Goal: Task Accomplishment & Management: Use online tool/utility

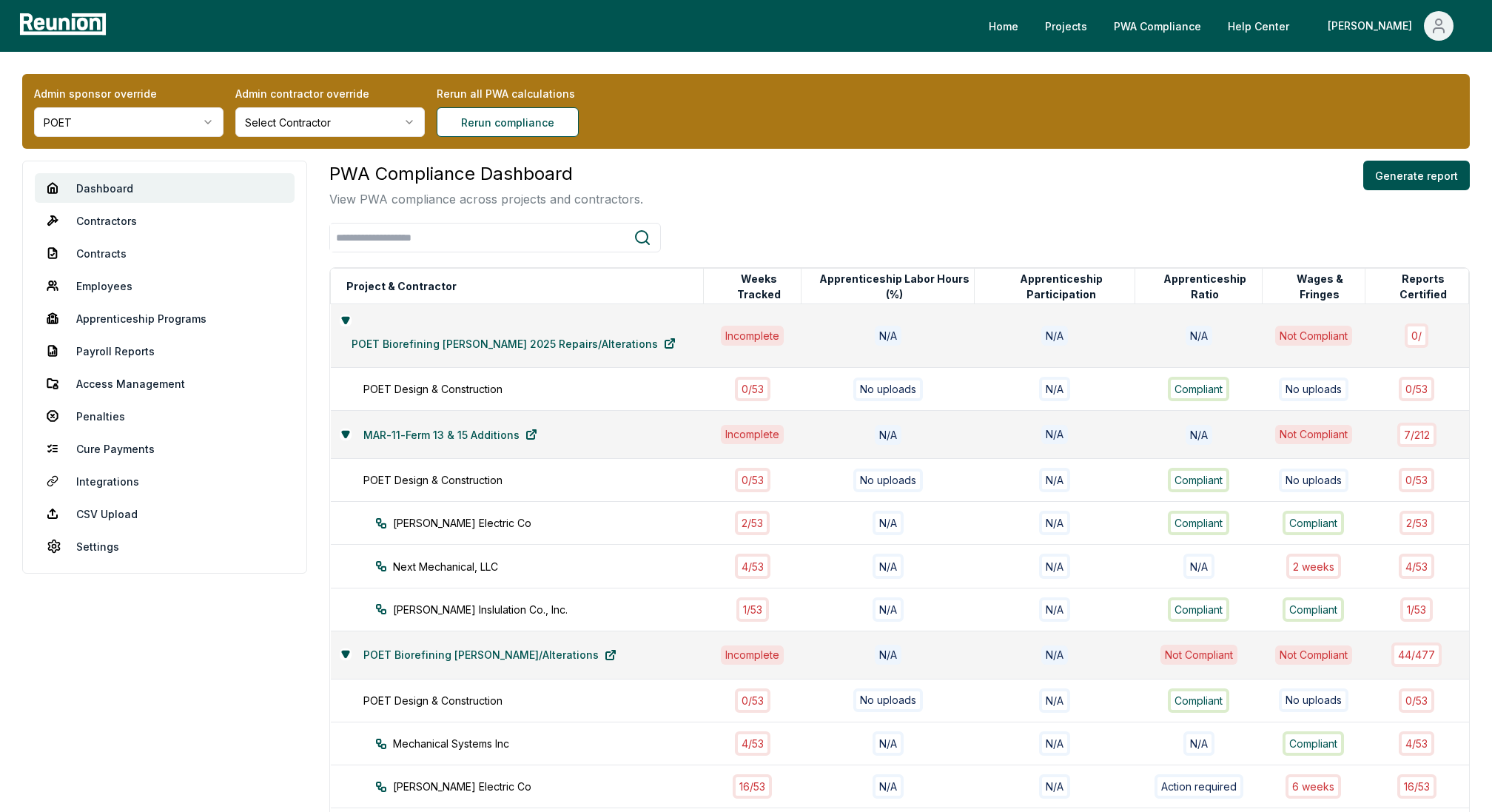
click at [165, 127] on html "Please visit us on your desktop We're working on making our marketplace mobile-…" at bounding box center [746, 695] width 1492 height 1391
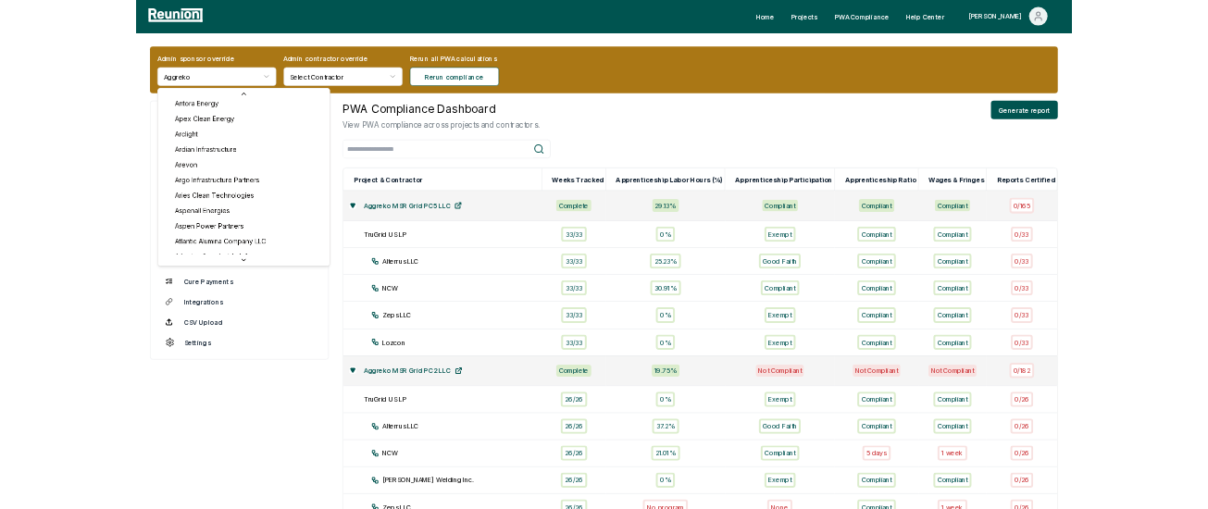
scroll to position [598, 0]
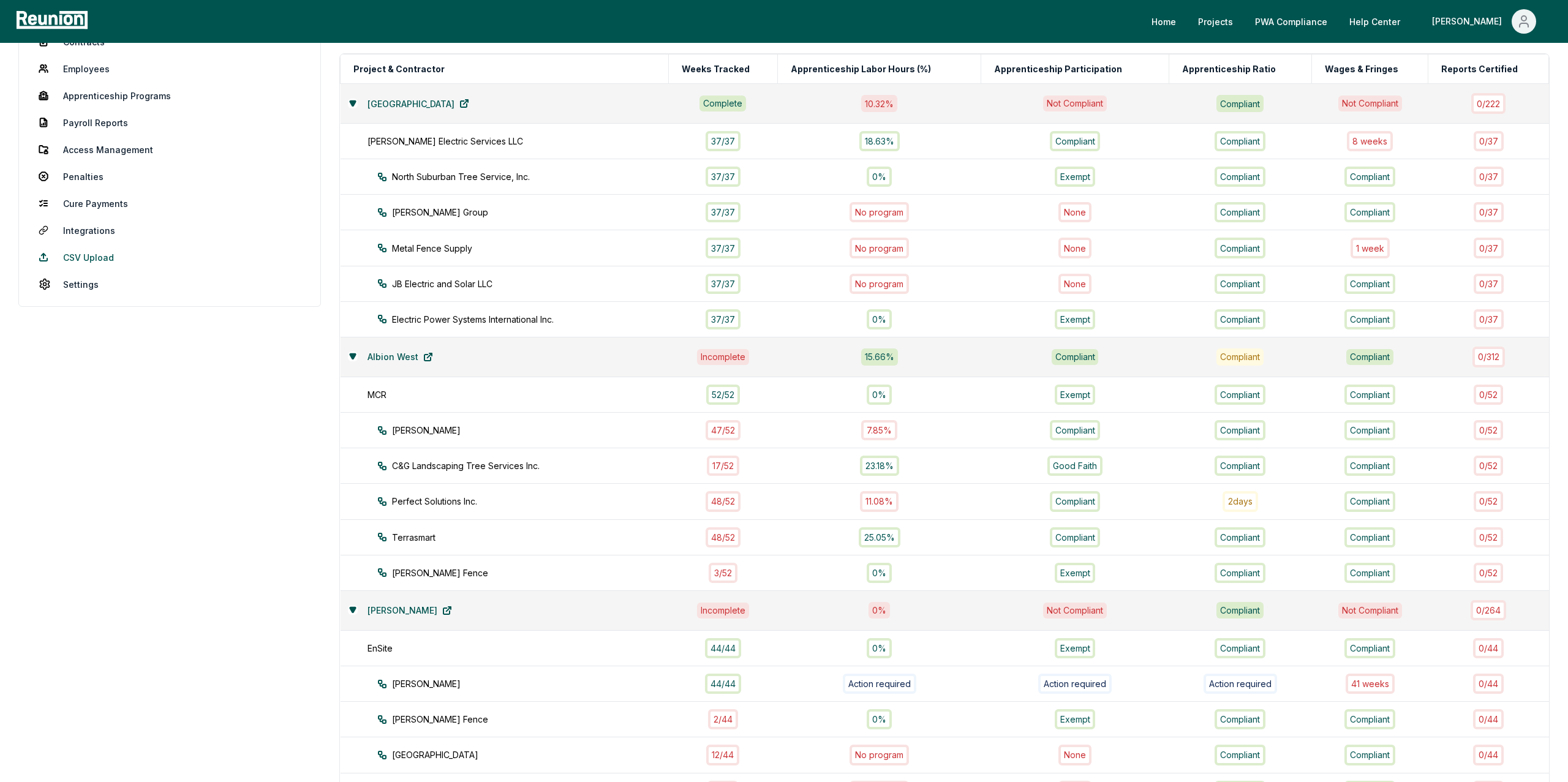
scroll to position [160, 0]
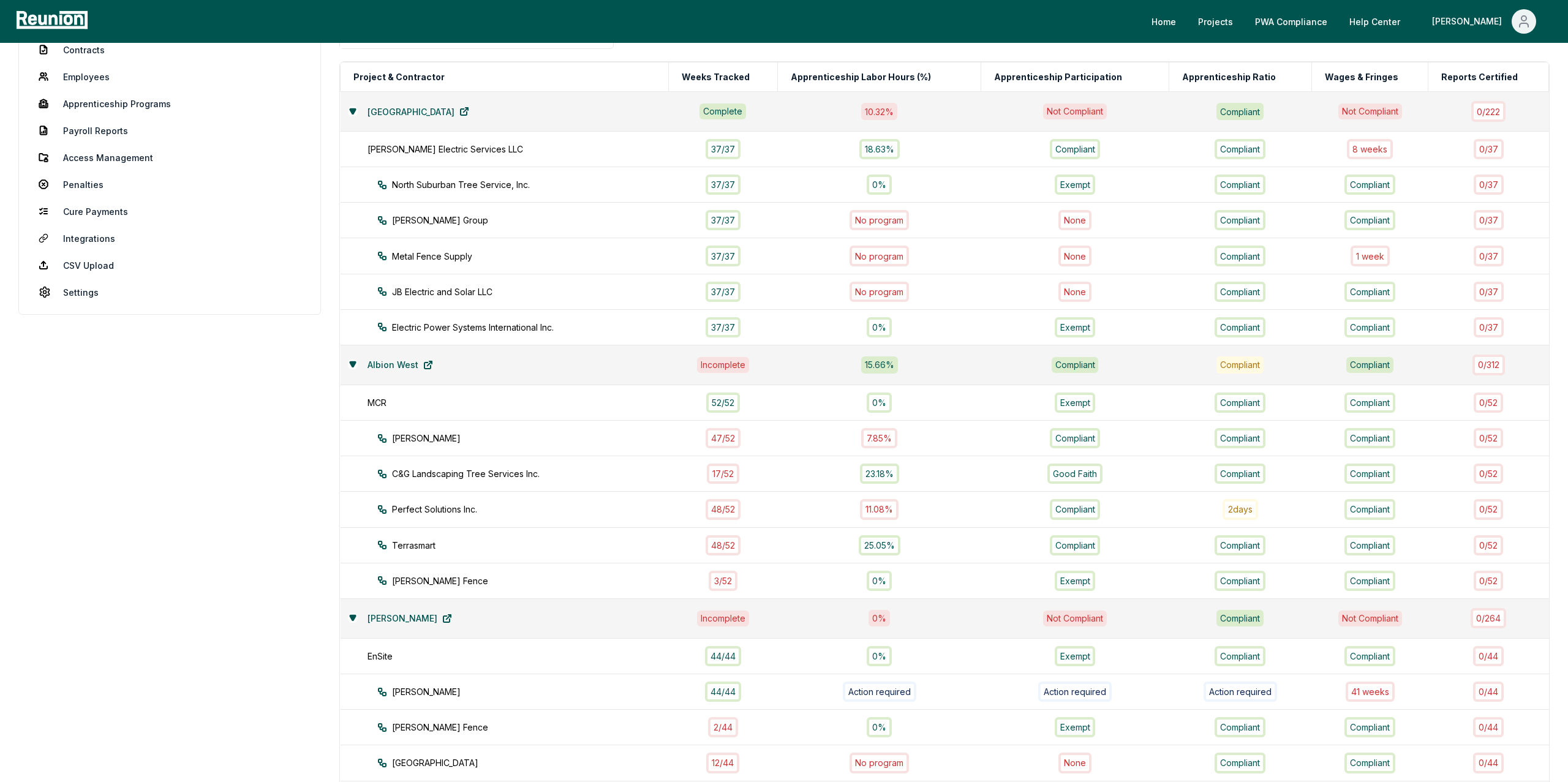
click at [353, 115] on div "Harlansburg Road" at bounding box center [505, 111] width 314 height 24
click at [353, 109] on icon at bounding box center [353, 110] width 5 height 5
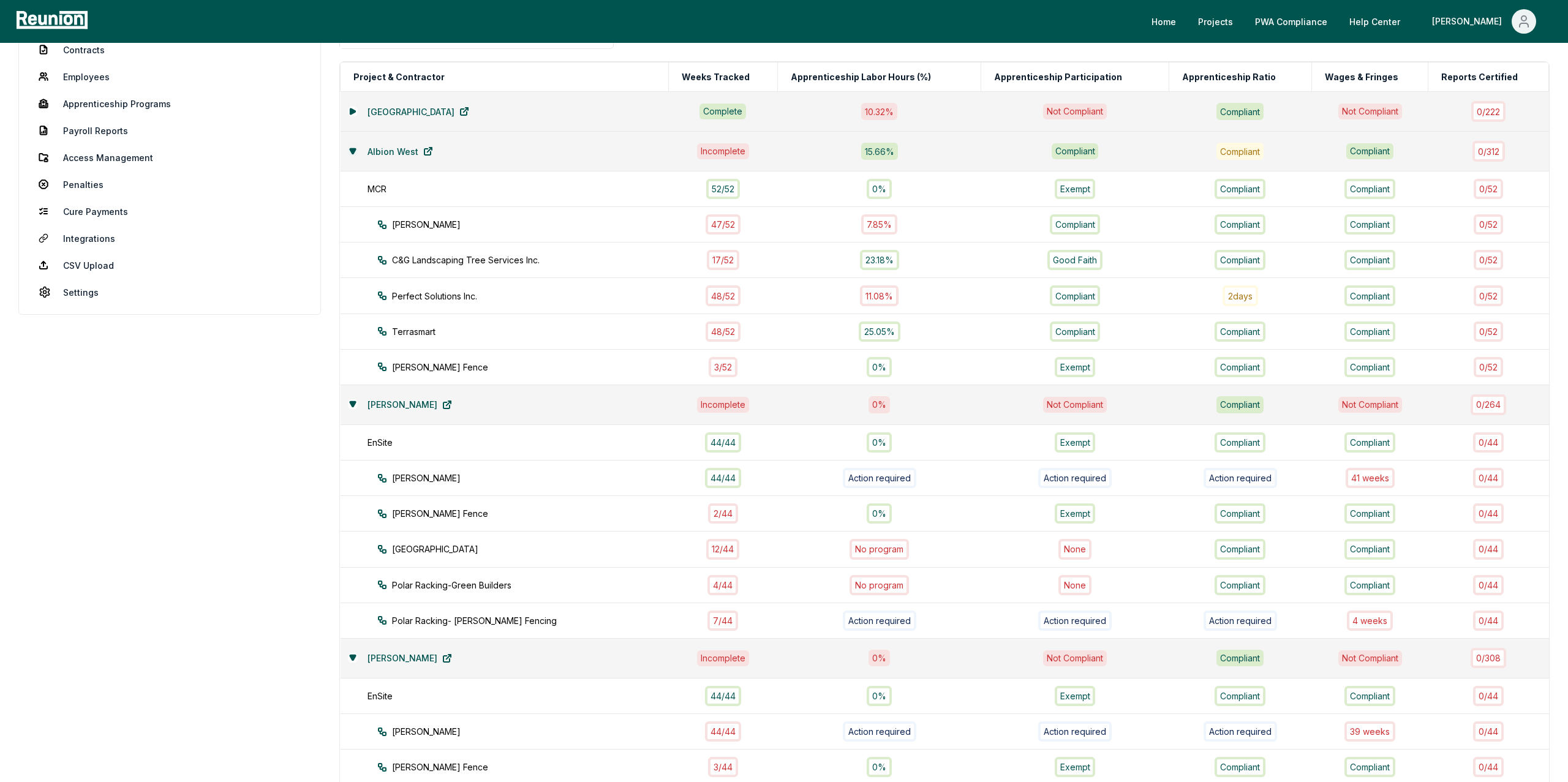
click at [353, 150] on icon at bounding box center [353, 150] width 5 height 5
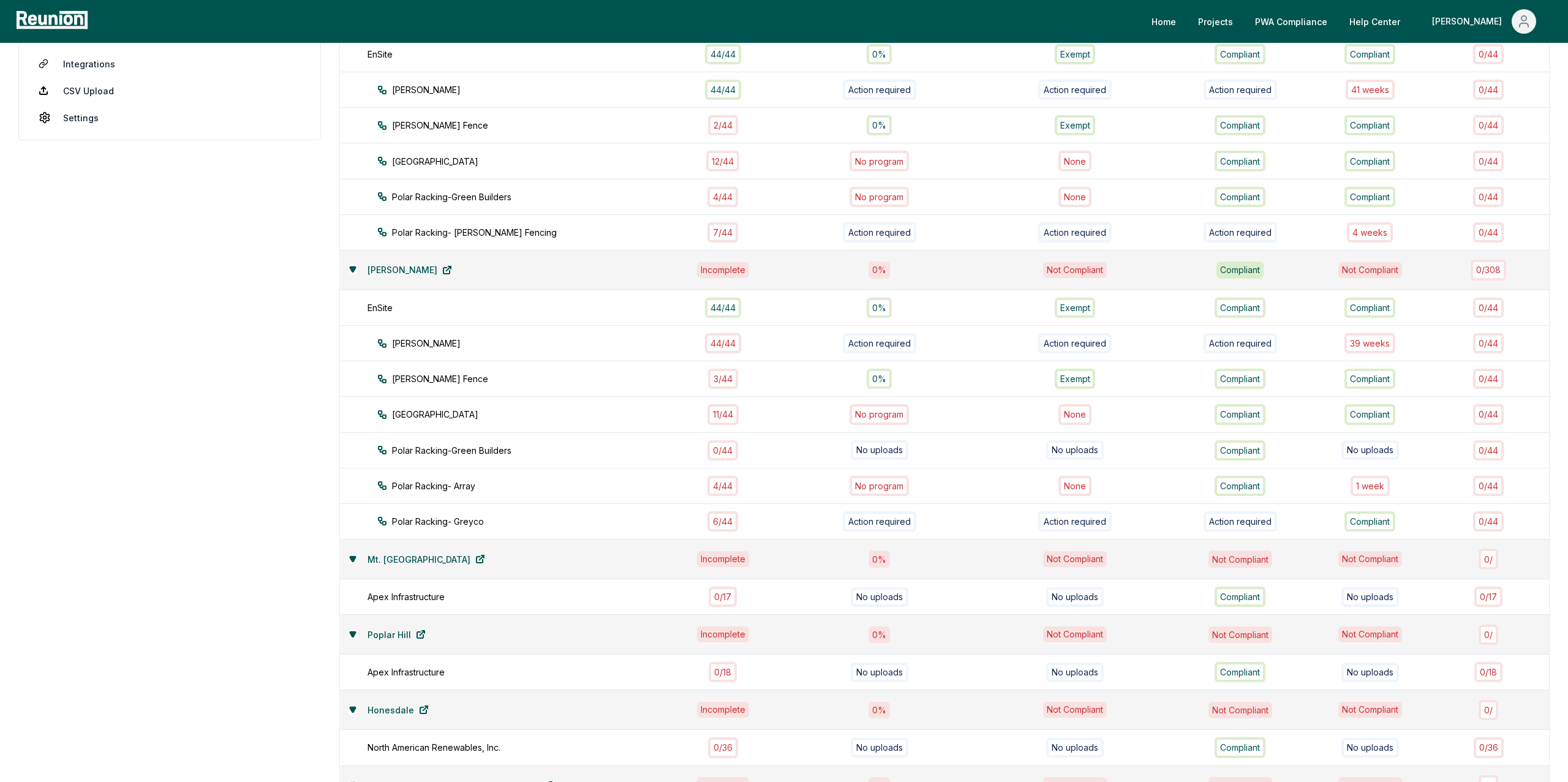
scroll to position [336, 0]
click at [353, 336] on icon at bounding box center [353, 556] width 5 height 5
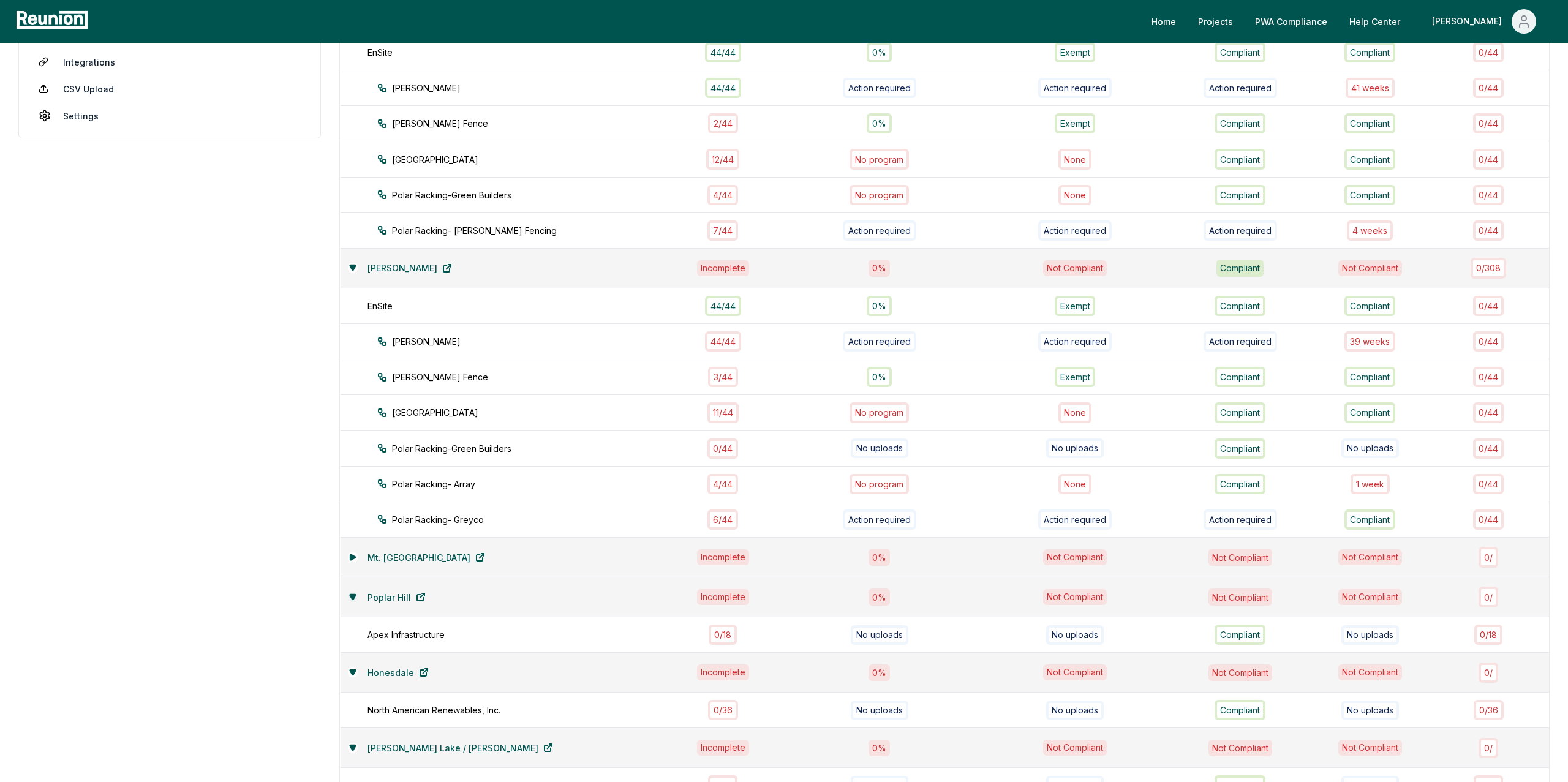
click at [352, 336] on icon at bounding box center [353, 596] width 5 height 5
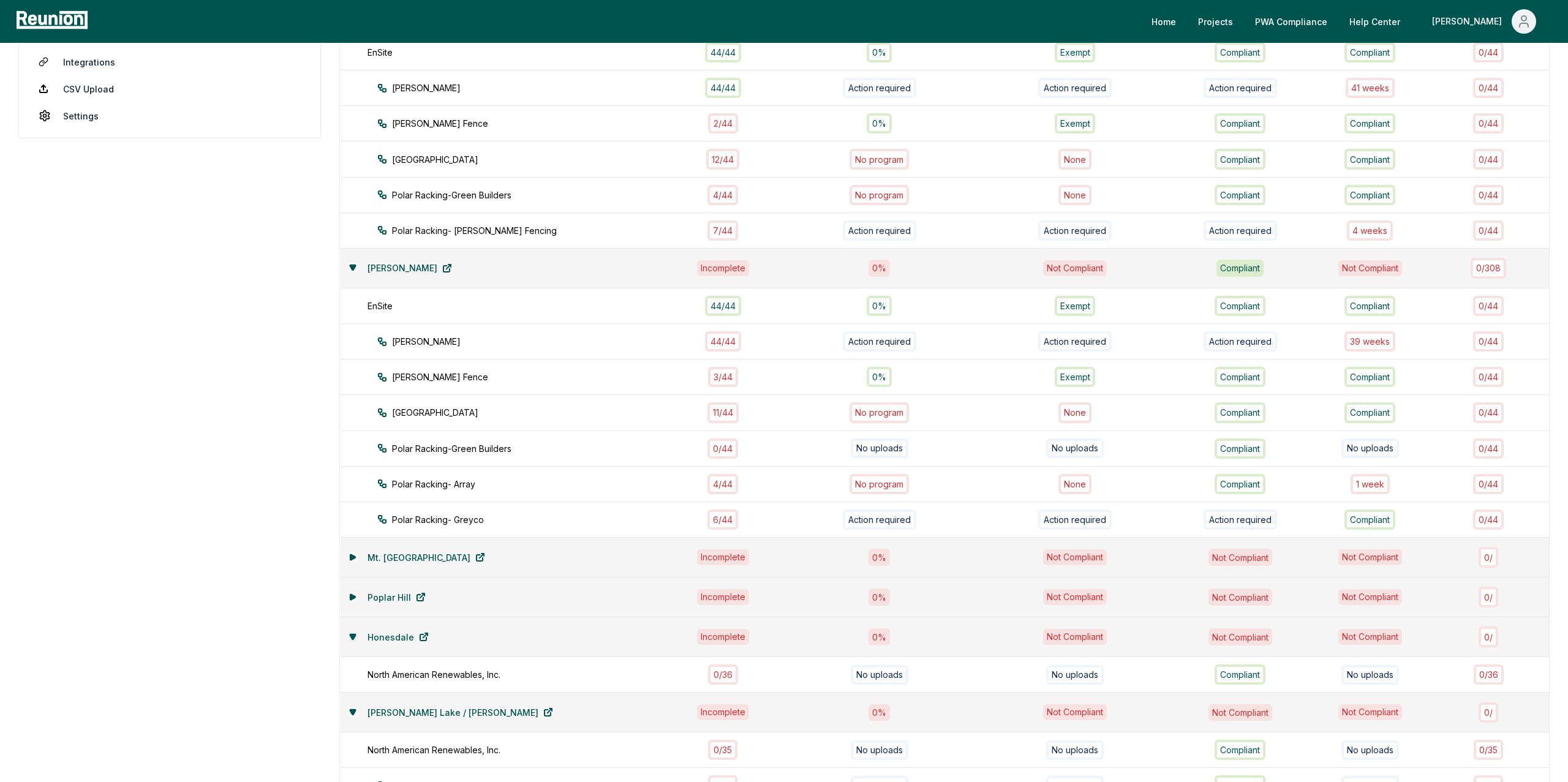
click at [353, 336] on icon at bounding box center [353, 636] width 7 height 7
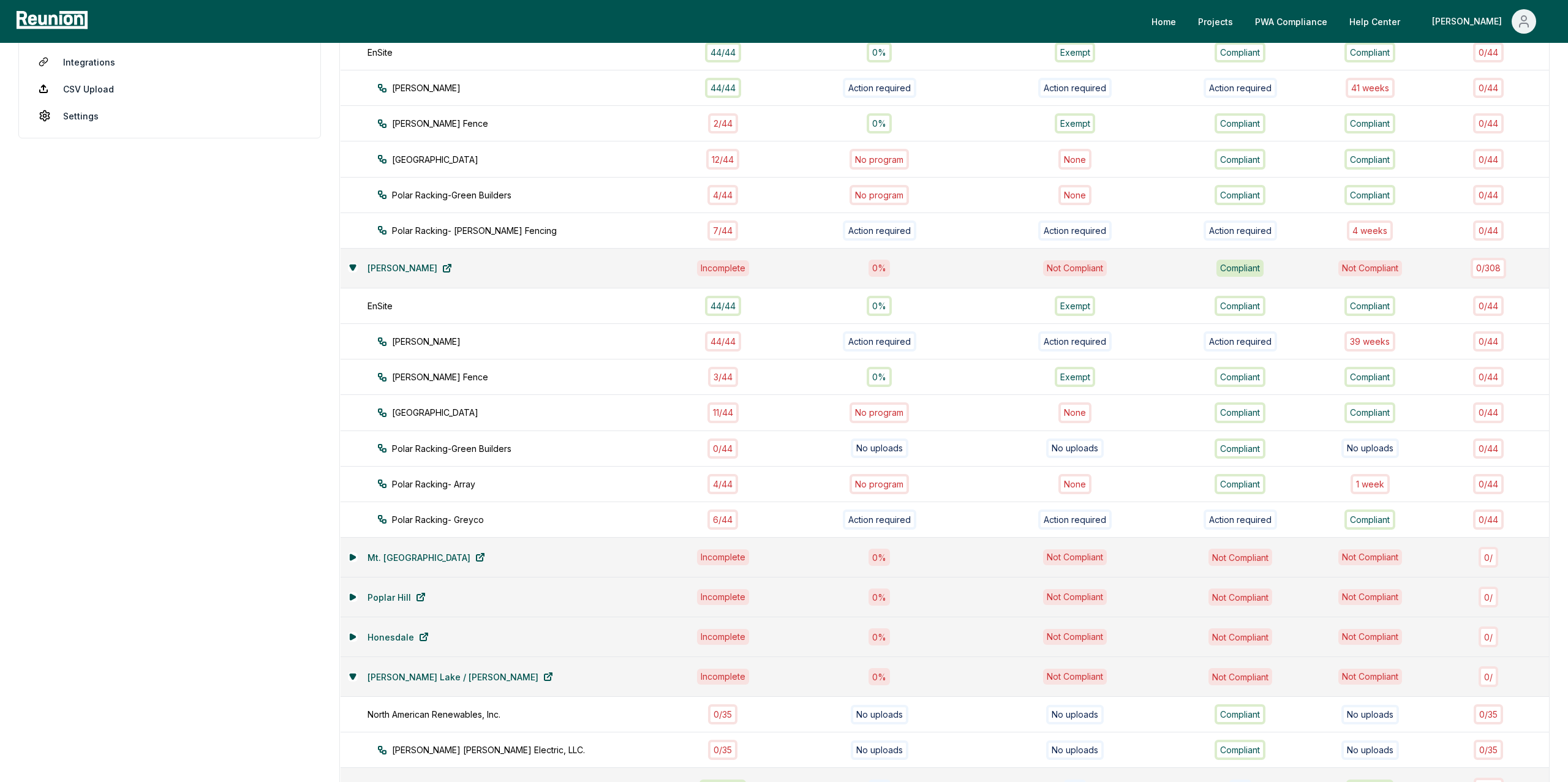
click at [353, 336] on div "[PERSON_NAME] Lake / [PERSON_NAME]" at bounding box center [505, 676] width 314 height 24
click at [353, 336] on icon at bounding box center [353, 676] width 7 height 7
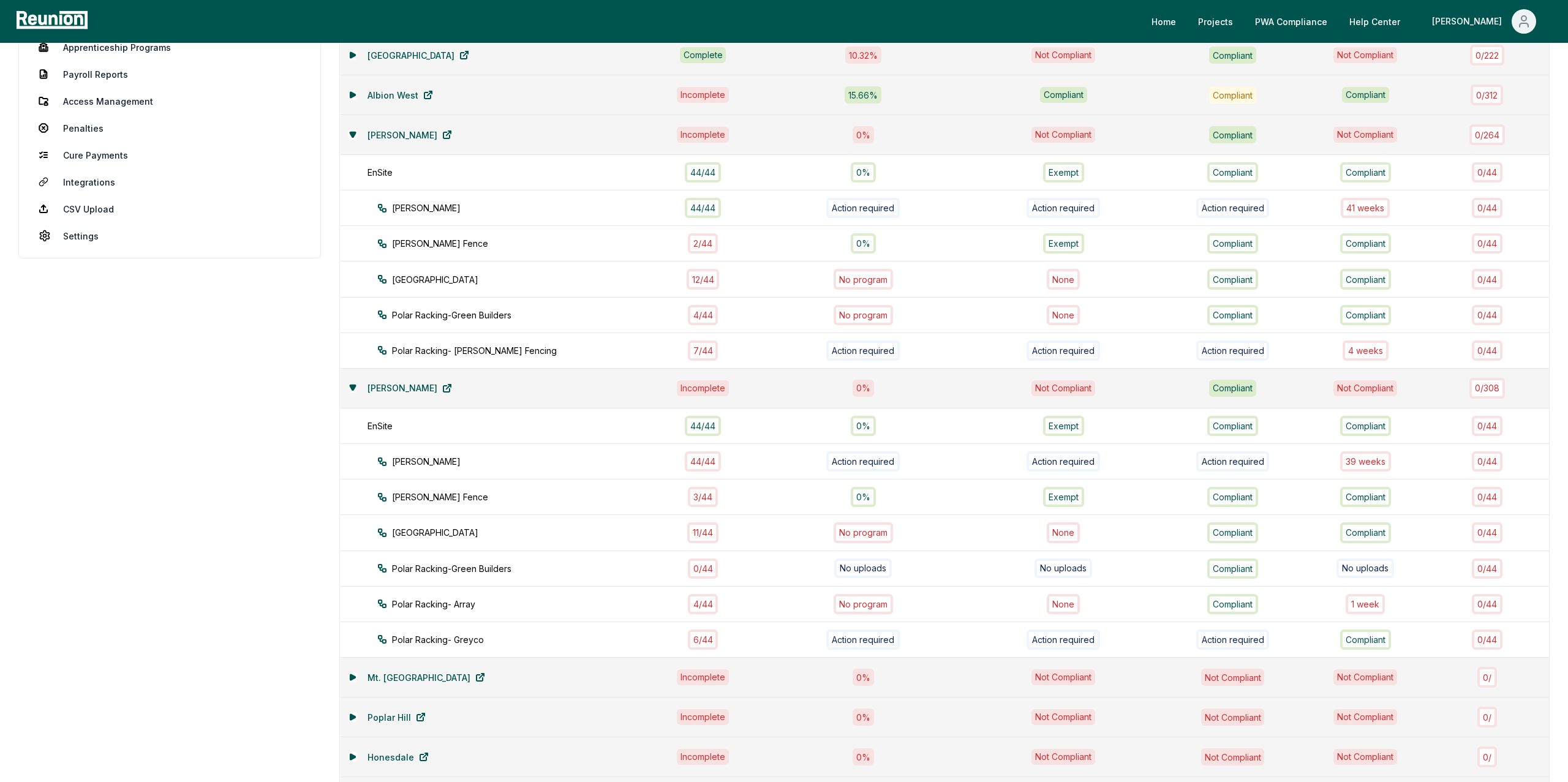
scroll to position [222, 0]
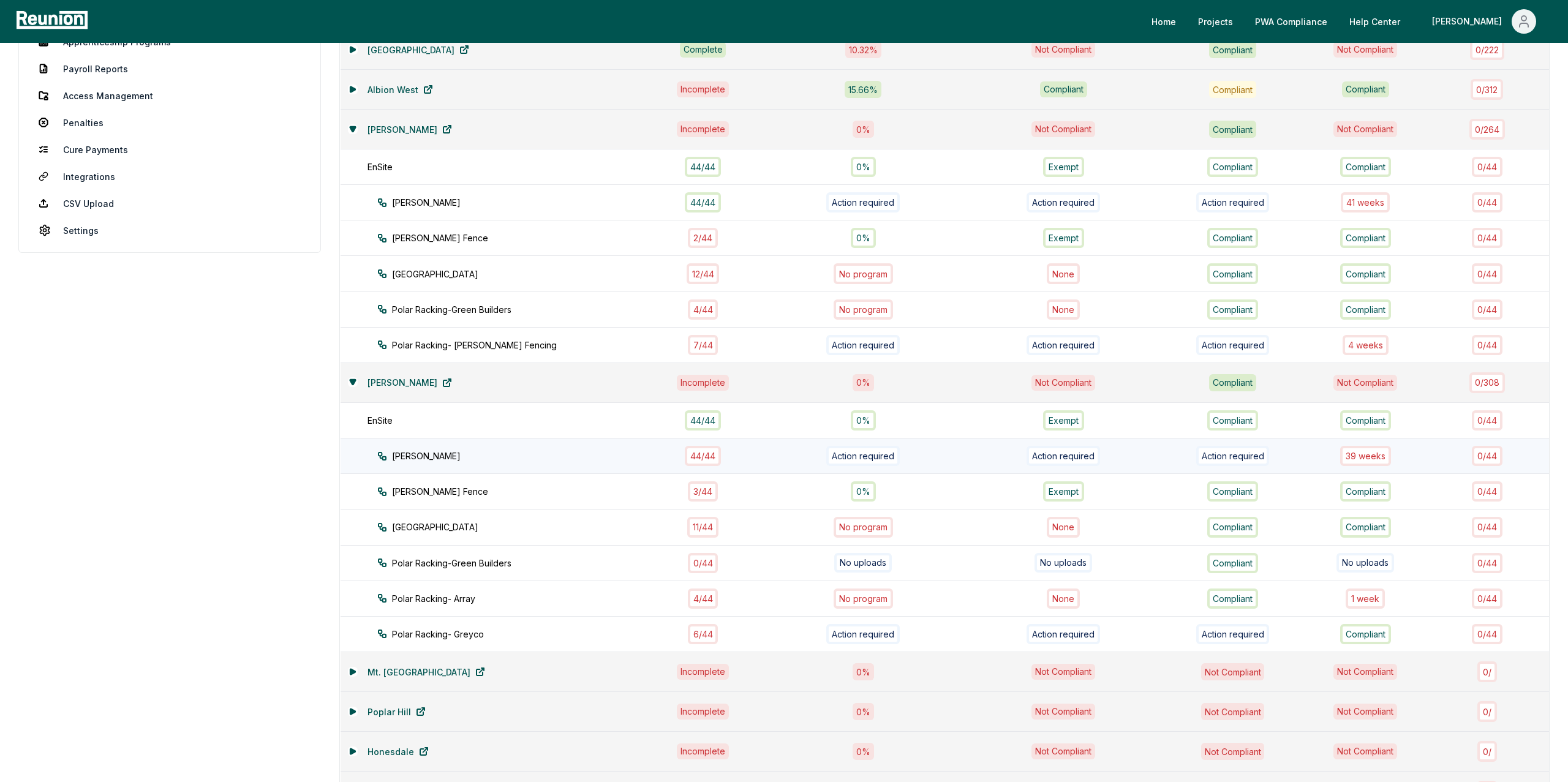
click at [799, 336] on div "39 week s" at bounding box center [1366, 456] width 51 height 21
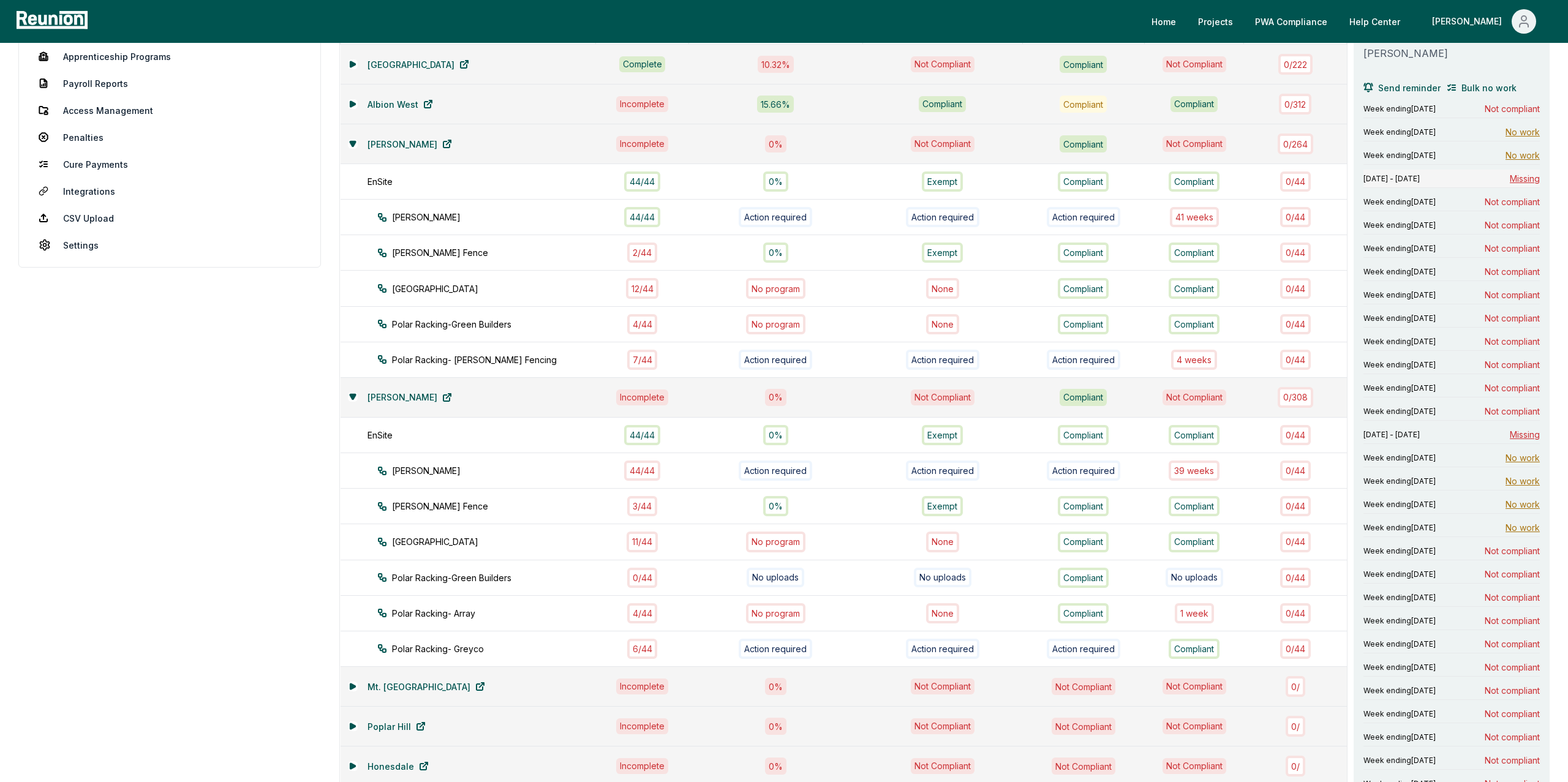
scroll to position [202, 0]
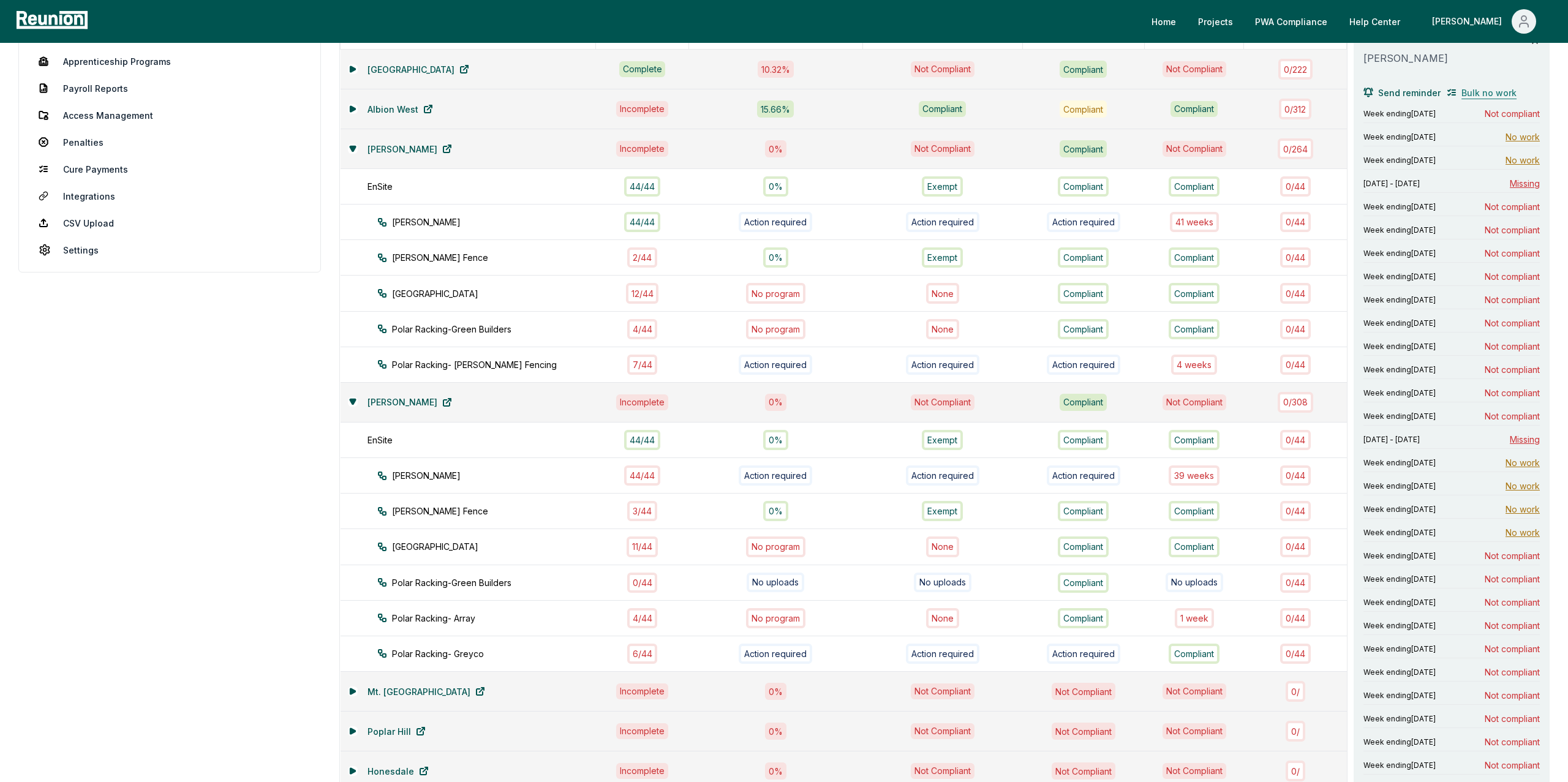
click at [799, 87] on span "Bulk no work" at bounding box center [1489, 93] width 55 height 13
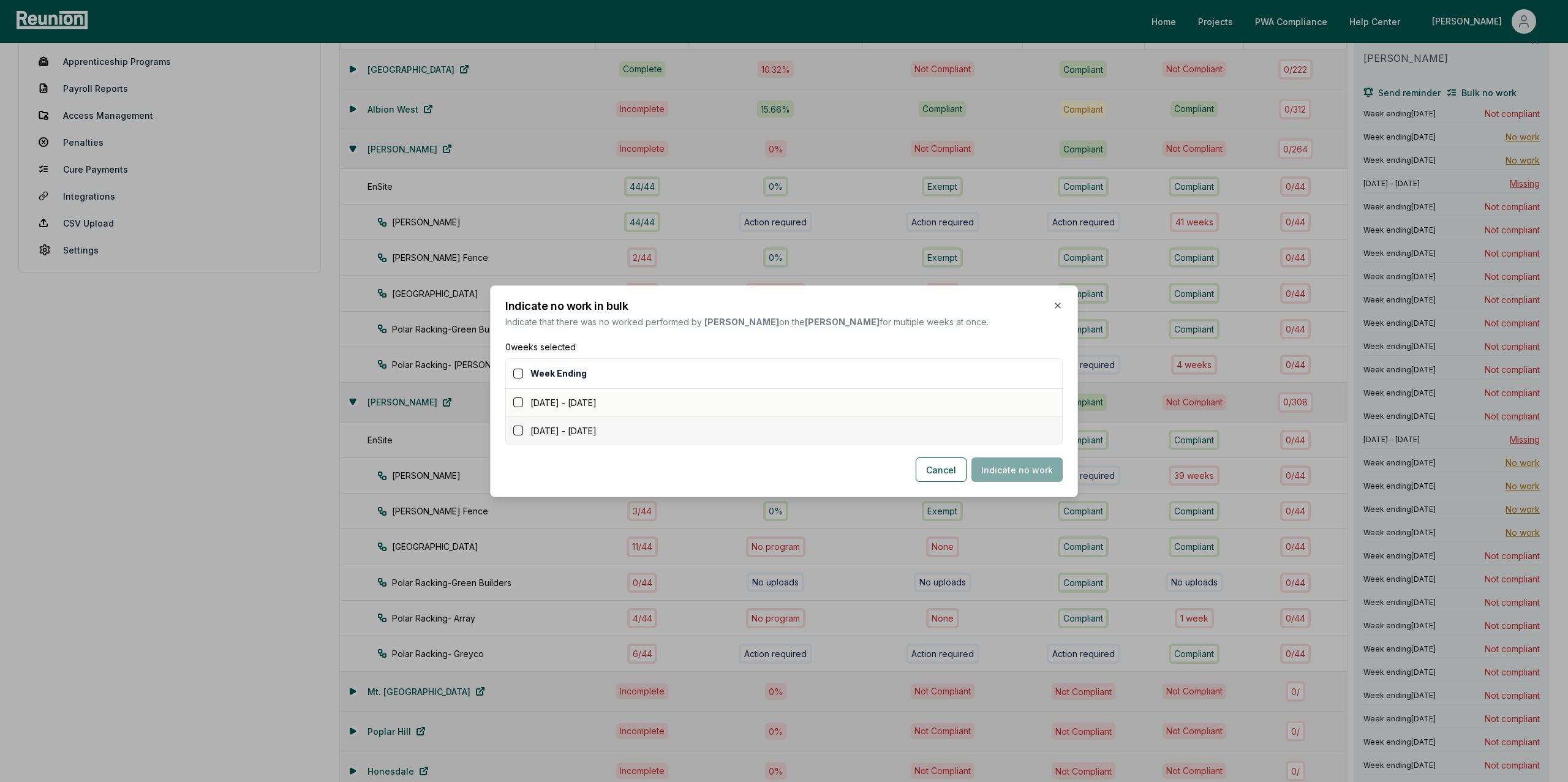
click at [519, 336] on button "button" at bounding box center [518, 402] width 10 height 10
click at [799, 336] on button "Indicate no work" at bounding box center [1017, 470] width 91 height 24
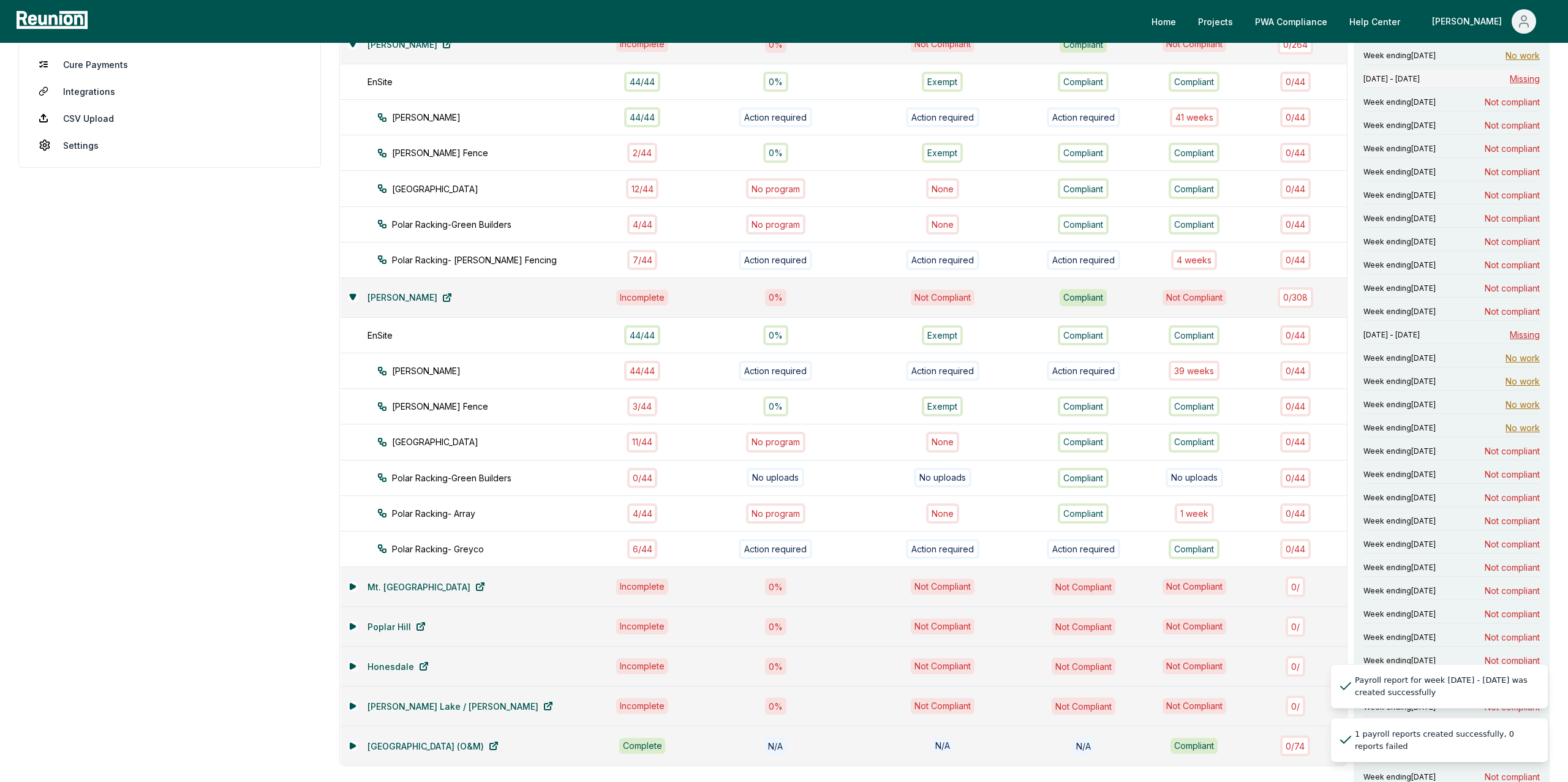
scroll to position [314, 0]
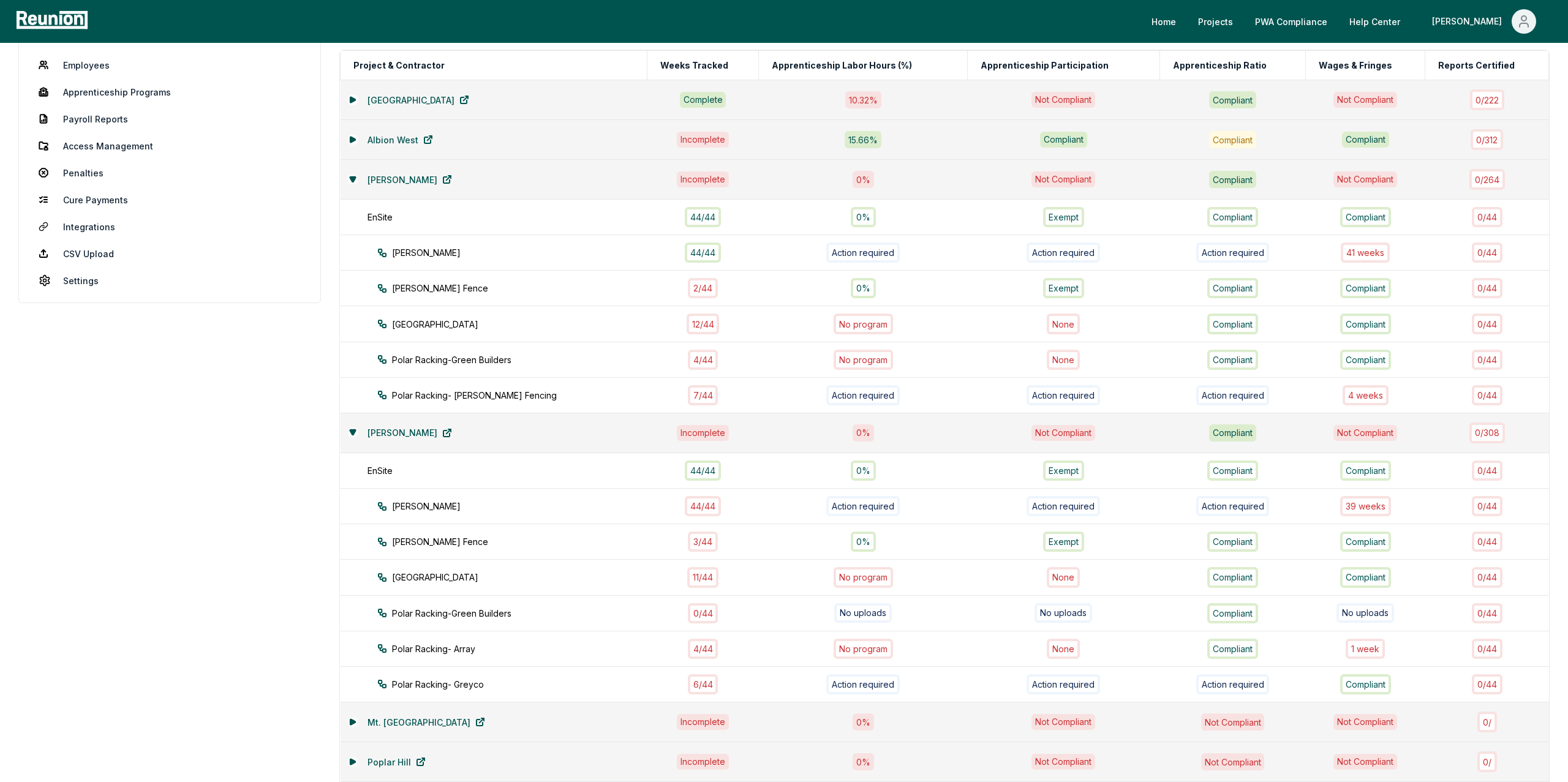
scroll to position [175, 0]
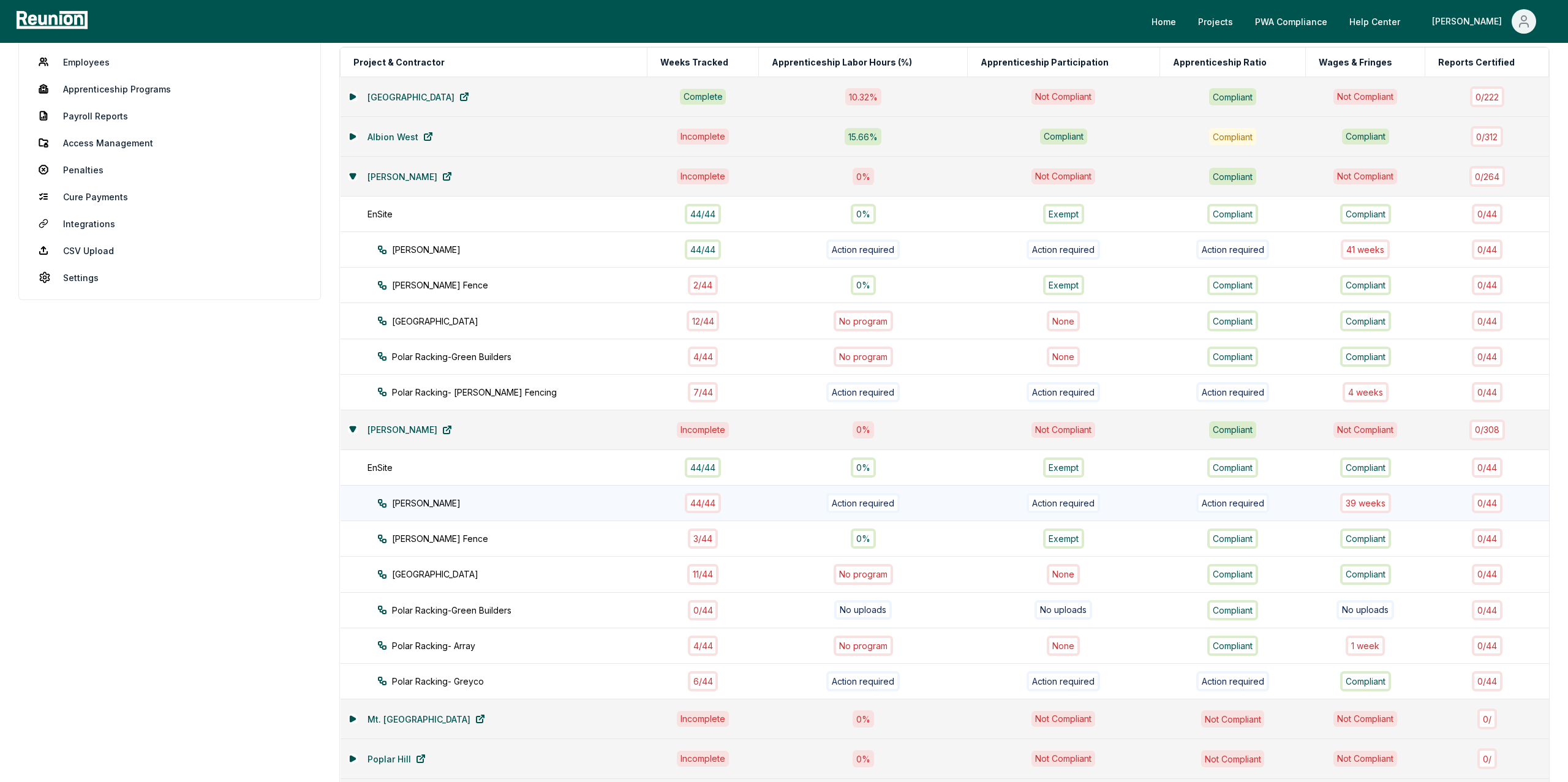
click at [685, 503] on div "44 / 44" at bounding box center [703, 503] width 36 height 21
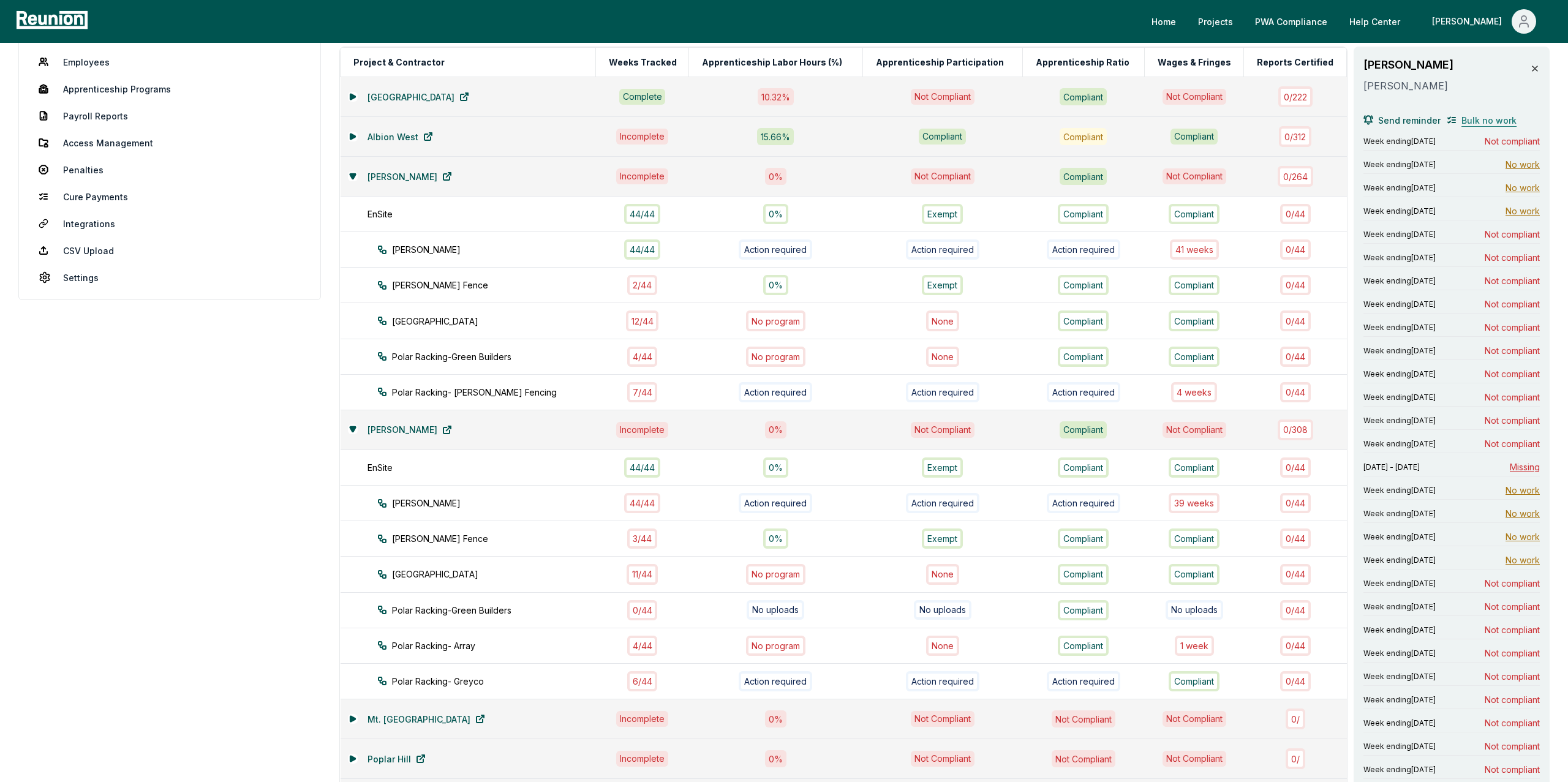
click at [1481, 114] on span "Bulk no work" at bounding box center [1489, 120] width 55 height 13
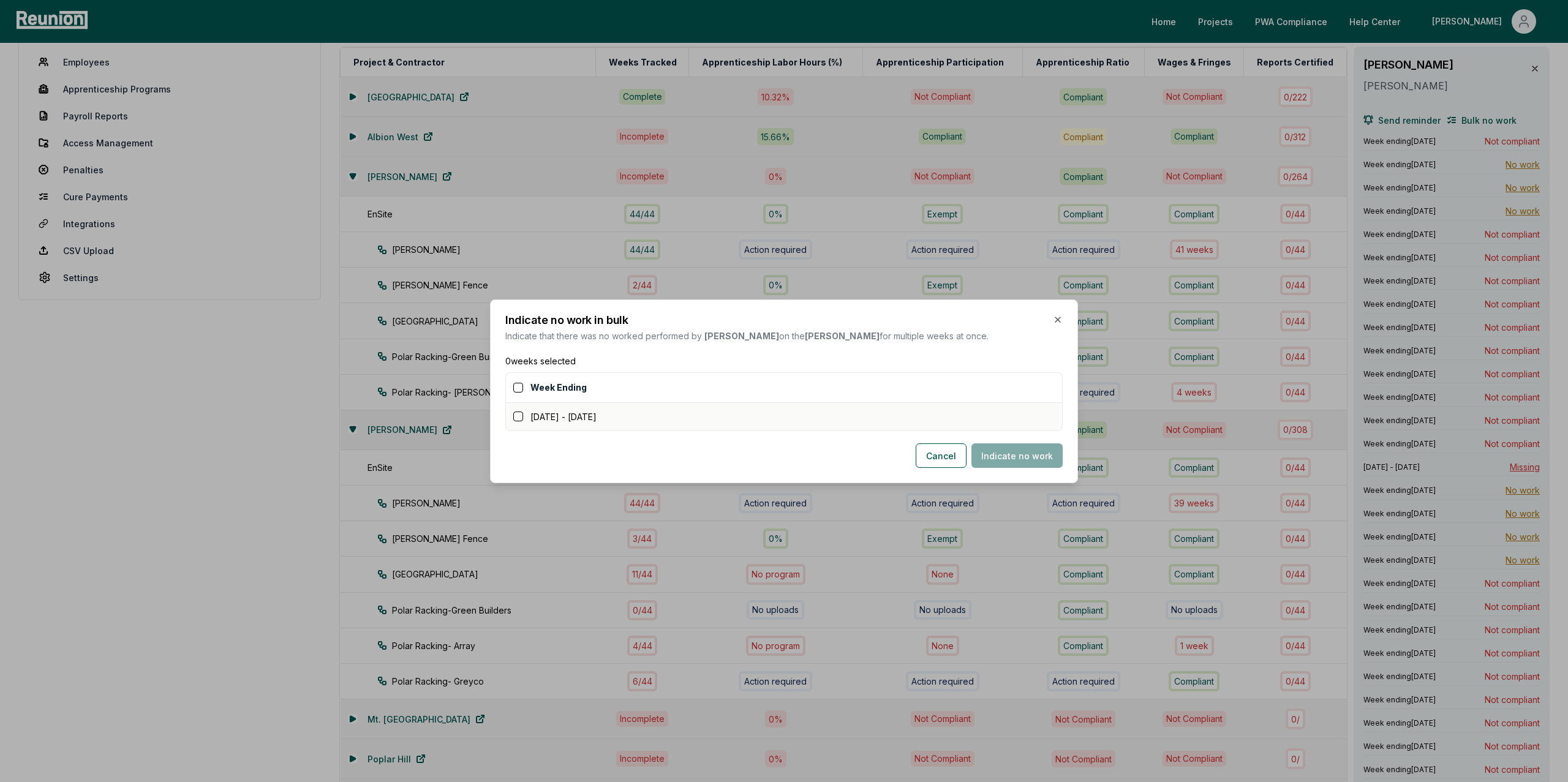
click at [520, 414] on button "button" at bounding box center [518, 416] width 10 height 10
click at [1050, 457] on button "Indicate no work" at bounding box center [1017, 455] width 91 height 24
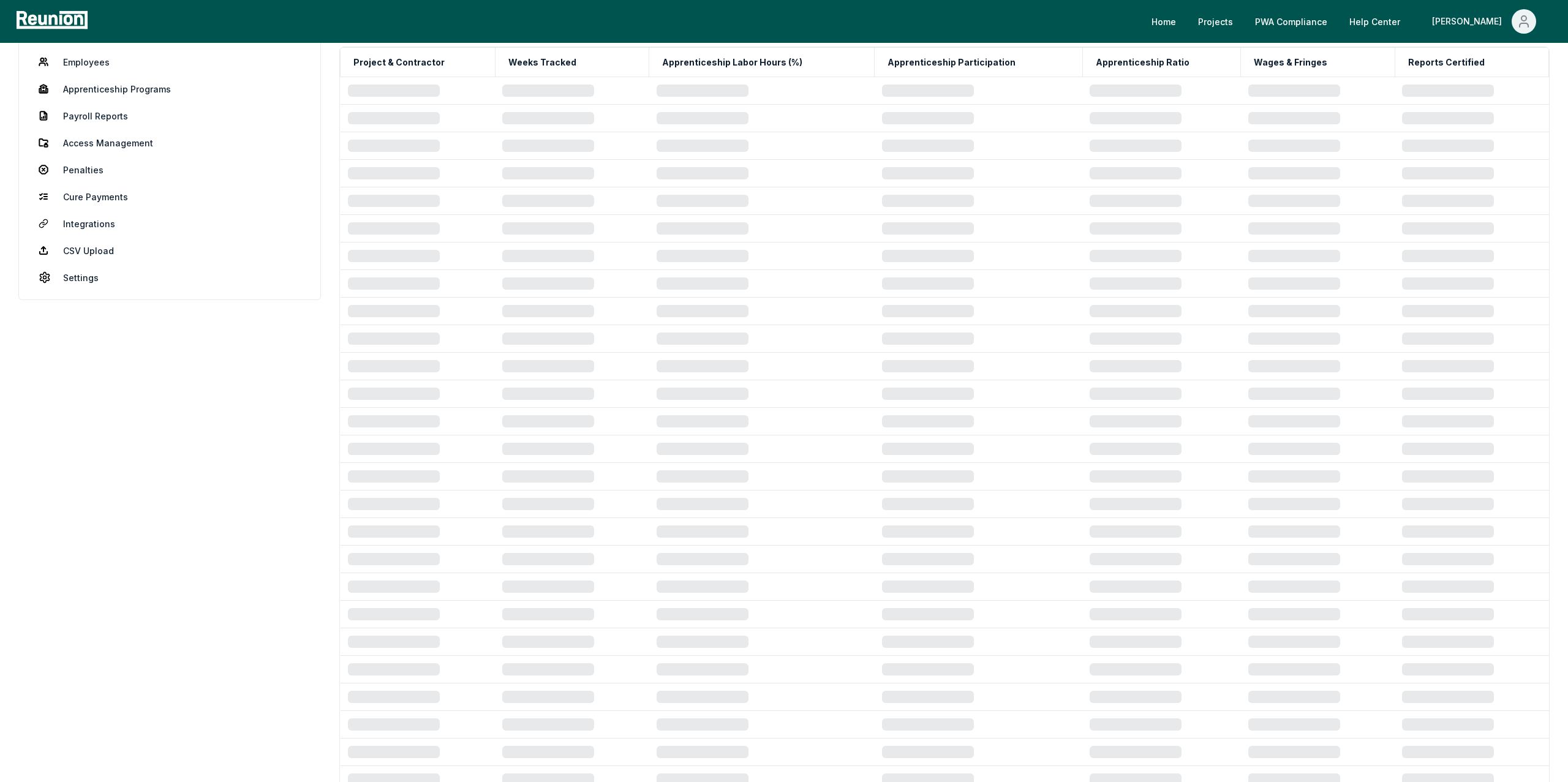
scroll to position [246, 0]
